Goal: Ask a question

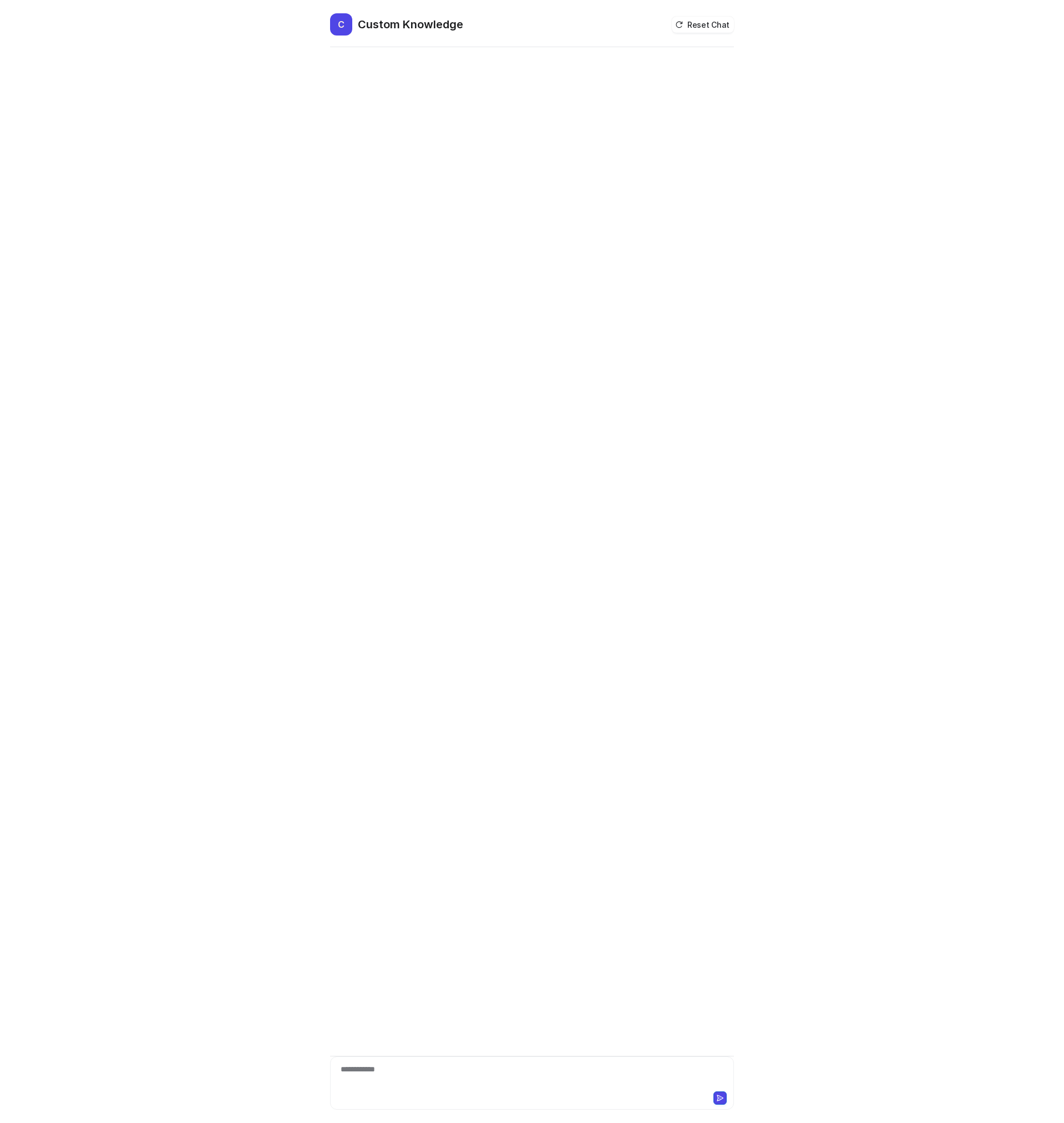
drag, startPoint x: 556, startPoint y: 623, endPoint x: 544, endPoint y: 771, distance: 148.5
click at [572, 744] on div "**********" at bounding box center [532, 586] width 404 height 1074
click at [429, 1047] on div "**********" at bounding box center [532, 586] width 404 height 1074
click at [409, 1079] on div at bounding box center [532, 1076] width 398 height 25
